Goal: Transaction & Acquisition: Purchase product/service

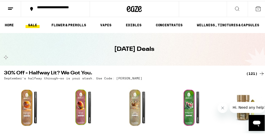
click at [54, 8] on div "**********" at bounding box center [58, 8] width 47 height 7
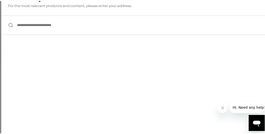
click at [42, 25] on input "**********" at bounding box center [134, 24] width 266 height 19
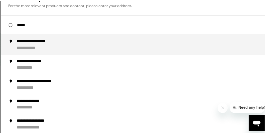
click at [48, 43] on div "**********" at bounding box center [41, 40] width 49 height 5
type input "**********"
